Goal: Navigation & Orientation: Find specific page/section

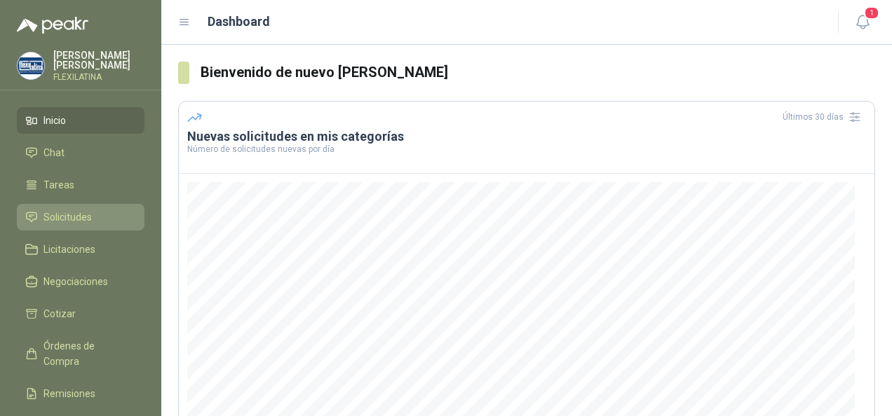
click at [97, 210] on li "Solicitudes" at bounding box center [80, 217] width 111 height 15
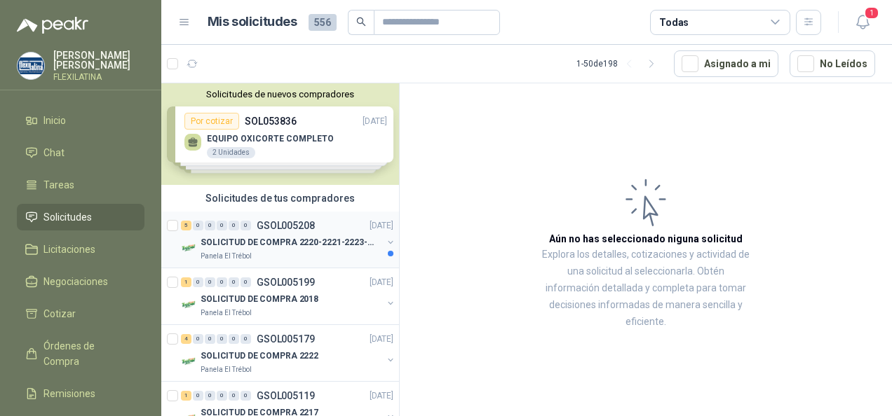
click at [281, 225] on p "GSOL005208" at bounding box center [286, 226] width 58 height 10
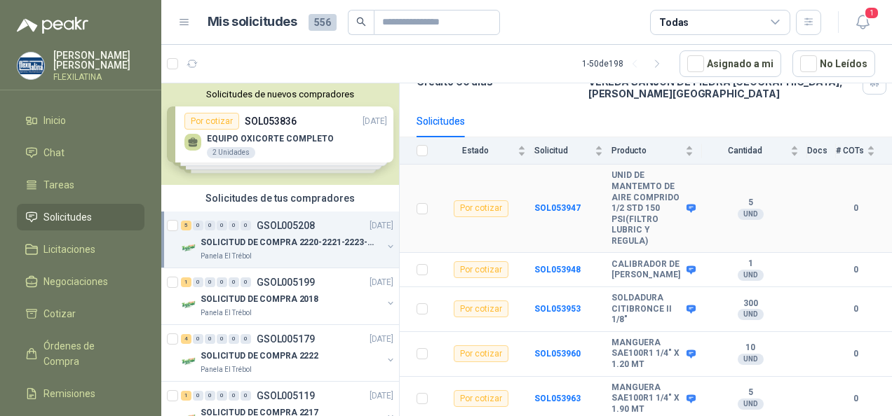
scroll to position [146, 0]
click at [95, 113] on li "Inicio" at bounding box center [80, 120] width 111 height 15
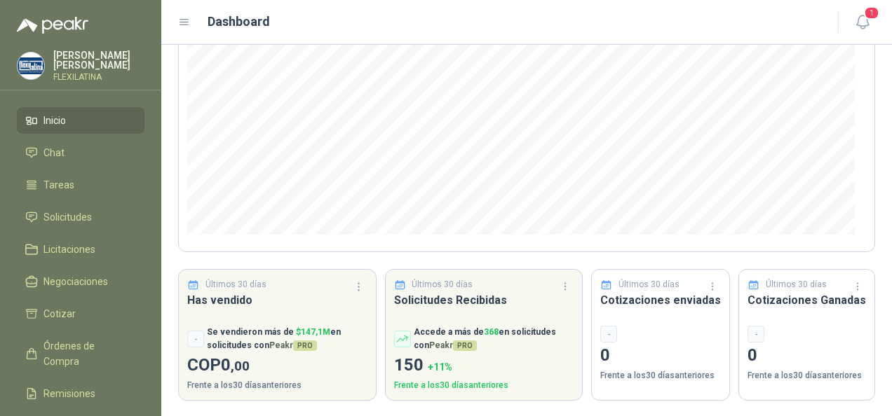
scroll to position [214, 0]
click at [103, 124] on li "Inicio" at bounding box center [80, 120] width 111 height 15
click at [86, 151] on li "Chat" at bounding box center [80, 152] width 111 height 15
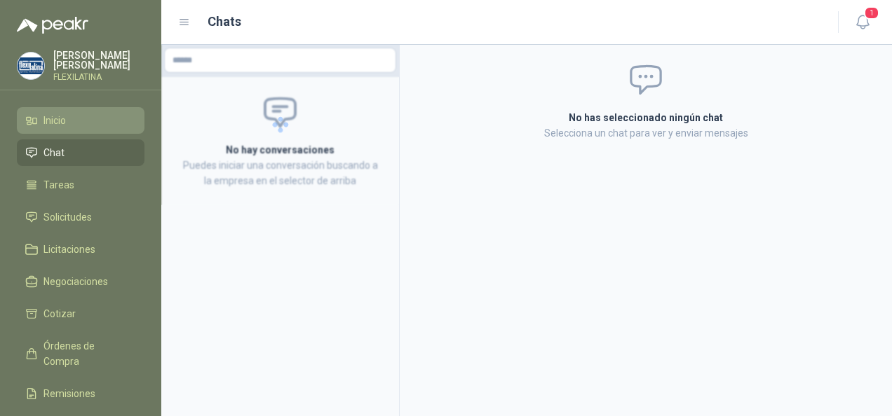
click at [89, 118] on li "Inicio" at bounding box center [80, 120] width 111 height 15
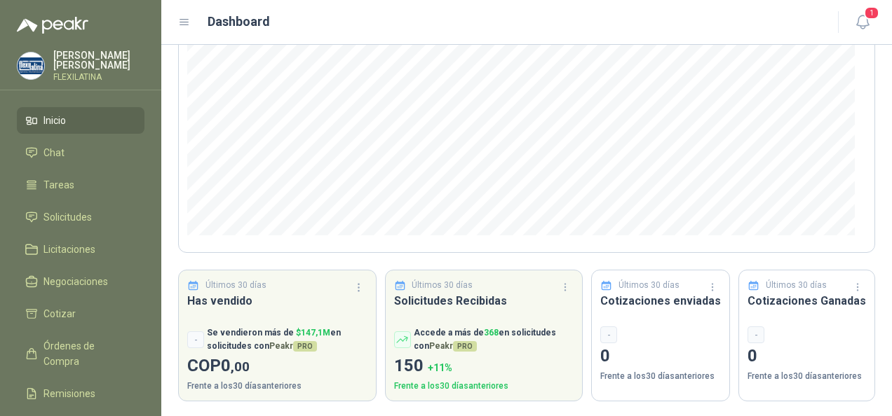
scroll to position [214, 0]
click at [62, 204] on link "Solicitudes" at bounding box center [81, 217] width 128 height 27
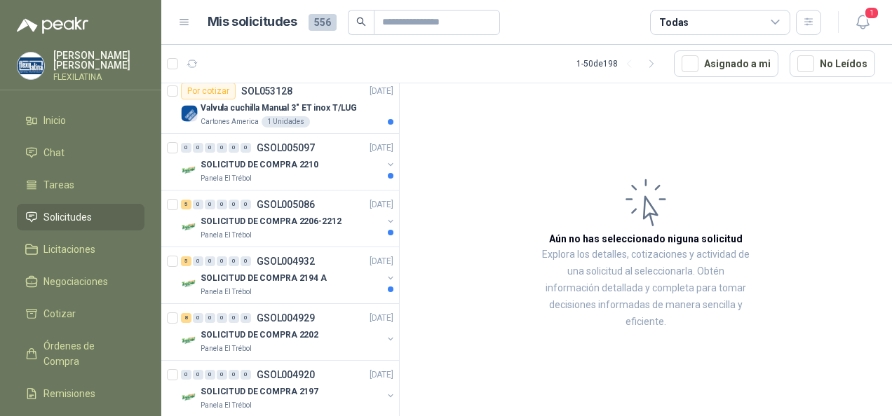
scroll to position [421, 0]
